Goal: Communication & Community: Ask a question

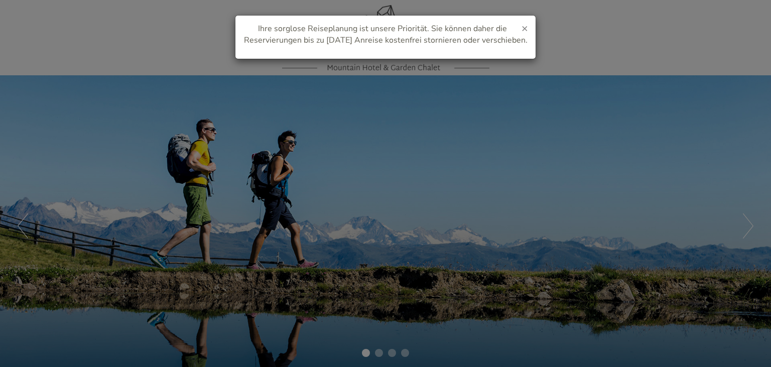
click at [523, 31] on span "×" at bounding box center [525, 28] width 7 height 14
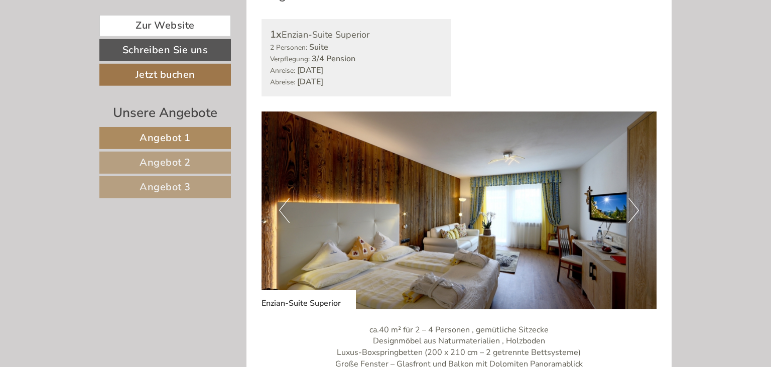
scroll to position [568, 0]
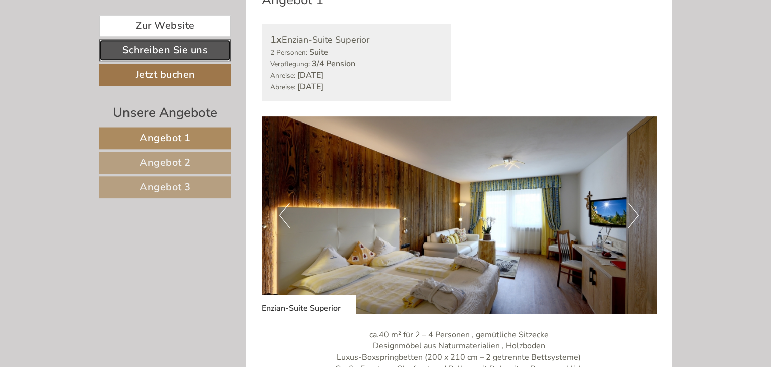
click at [204, 45] on link "Schreiben Sie uns" at bounding box center [165, 50] width 132 height 22
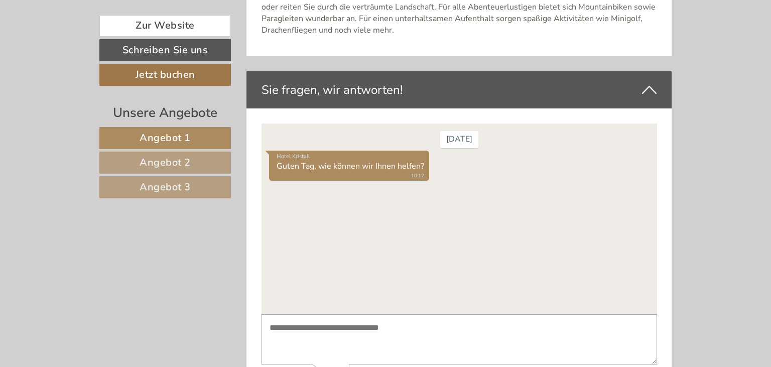
scroll to position [3572, 0]
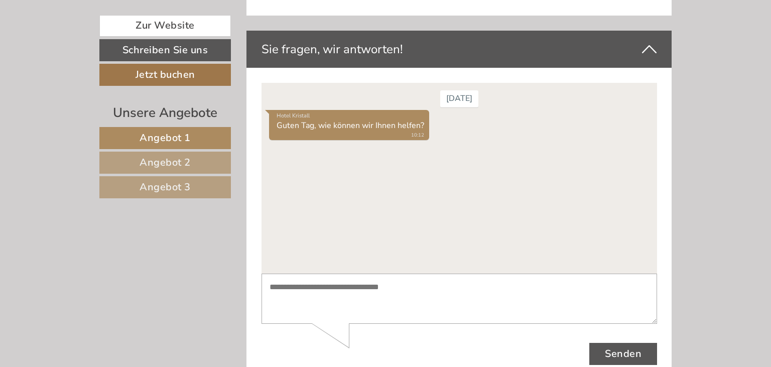
click at [339, 283] on textarea at bounding box center [459, 298] width 396 height 51
type textarea "*"
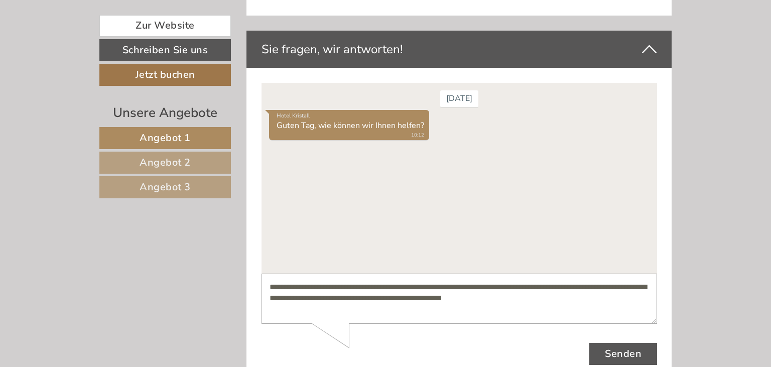
click at [506, 285] on textarea "**********" at bounding box center [459, 298] width 396 height 51
type textarea "**********"
click at [631, 352] on button "Senden" at bounding box center [623, 353] width 68 height 22
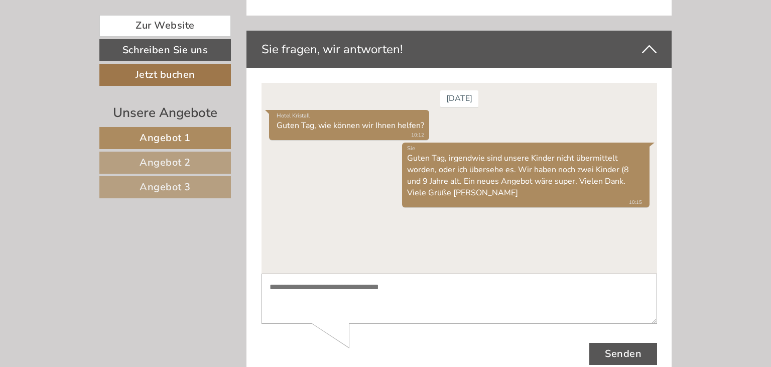
click at [182, 140] on span "Angebot 1" at bounding box center [165, 138] width 51 height 14
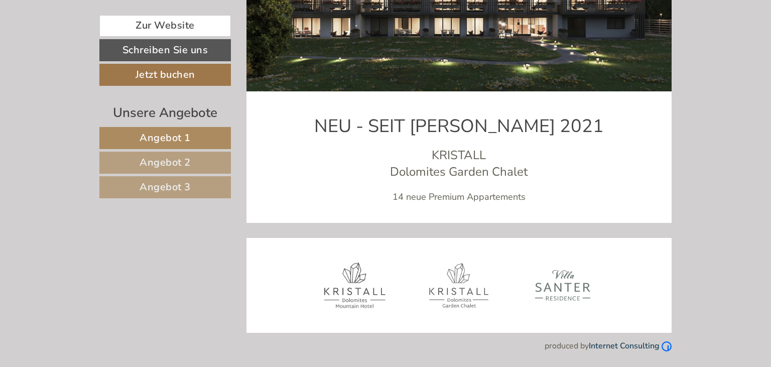
scroll to position [526, 0]
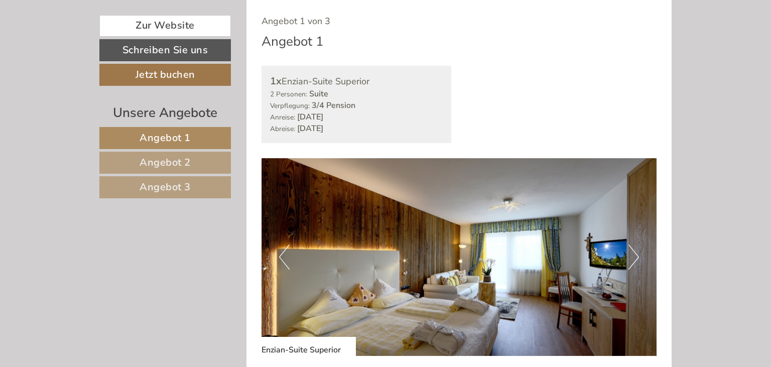
click at [174, 188] on span "Angebot 3" at bounding box center [165, 187] width 51 height 14
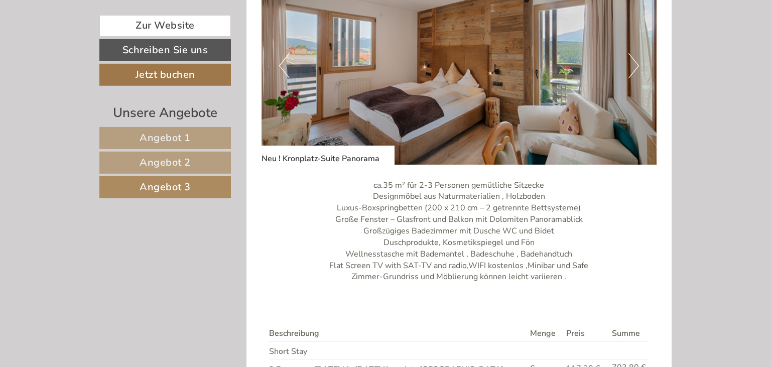
scroll to position [694, 0]
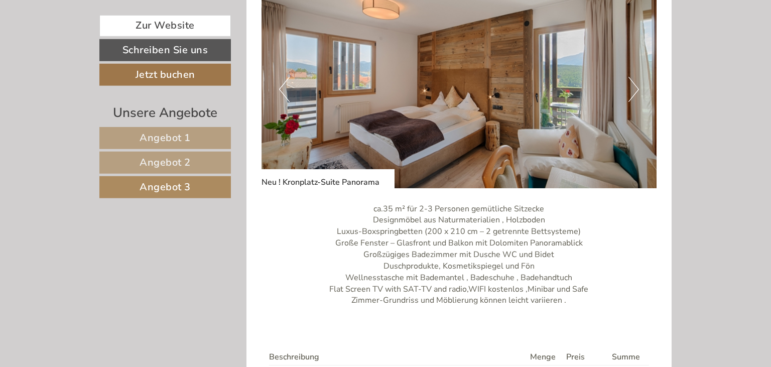
click at [633, 88] on button "Next" at bounding box center [634, 89] width 11 height 25
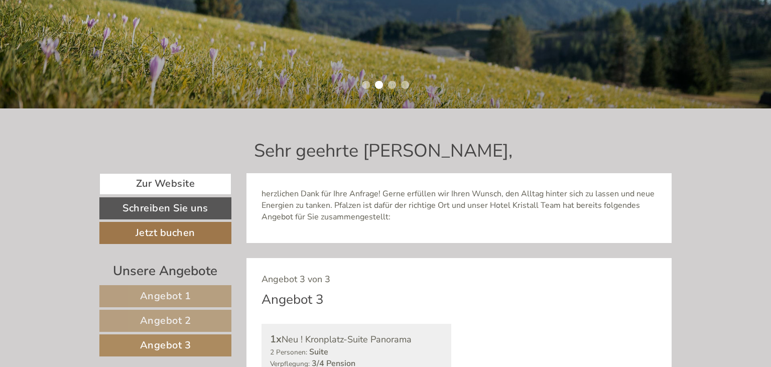
scroll to position [284, 0]
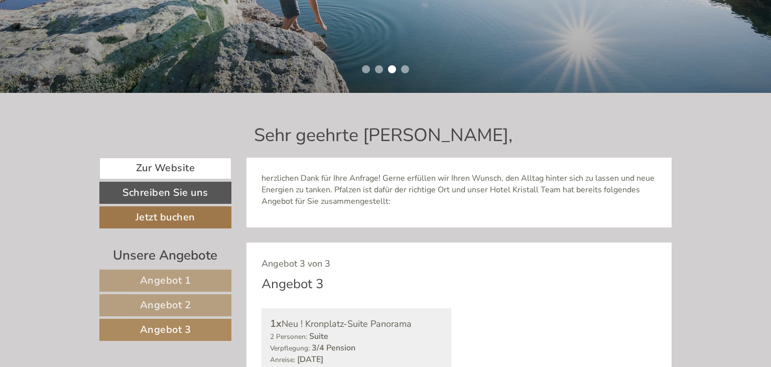
click at [225, 301] on link "Angebot 2" at bounding box center [165, 305] width 132 height 22
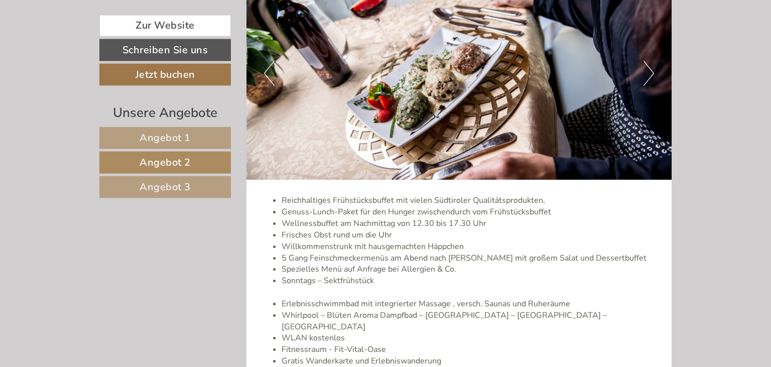
scroll to position [1309, 0]
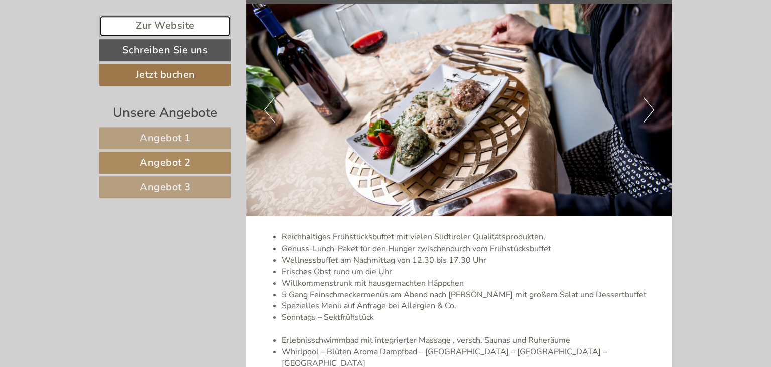
click at [172, 25] on link "Zur Website" at bounding box center [165, 26] width 132 height 22
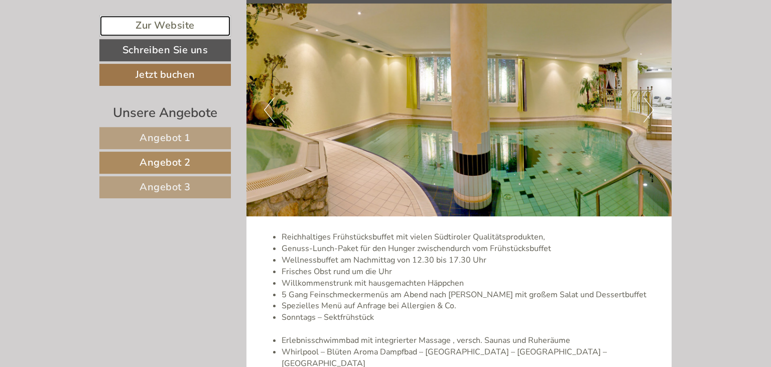
click at [182, 23] on link "Zur Website" at bounding box center [165, 26] width 132 height 22
